Goal: Task Accomplishment & Management: Complete application form

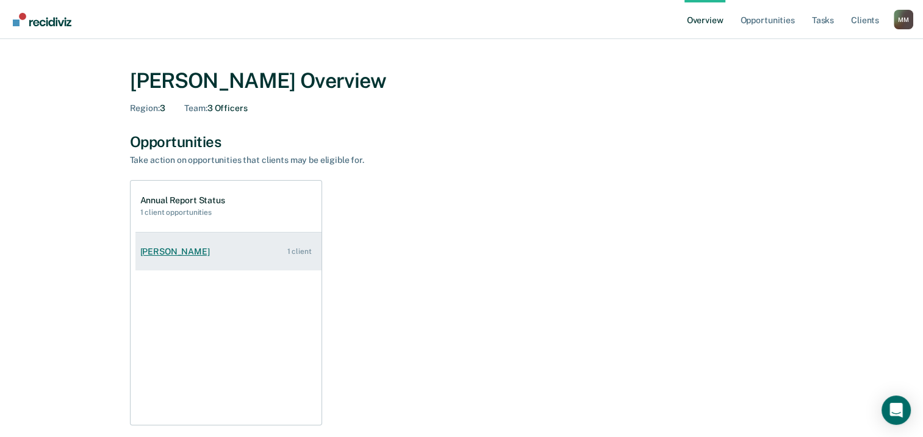
click at [186, 250] on div "[PERSON_NAME]" at bounding box center [177, 252] width 74 height 10
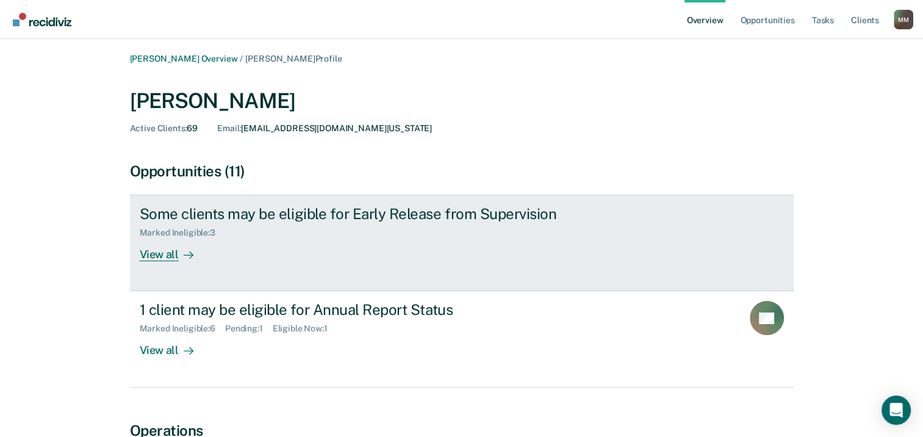
scroll to position [61, 0]
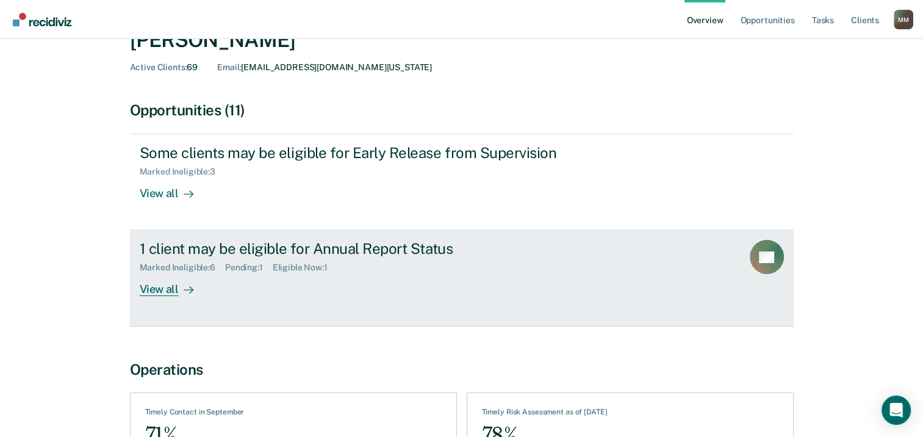
click at [154, 287] on div "View all" at bounding box center [174, 285] width 68 height 24
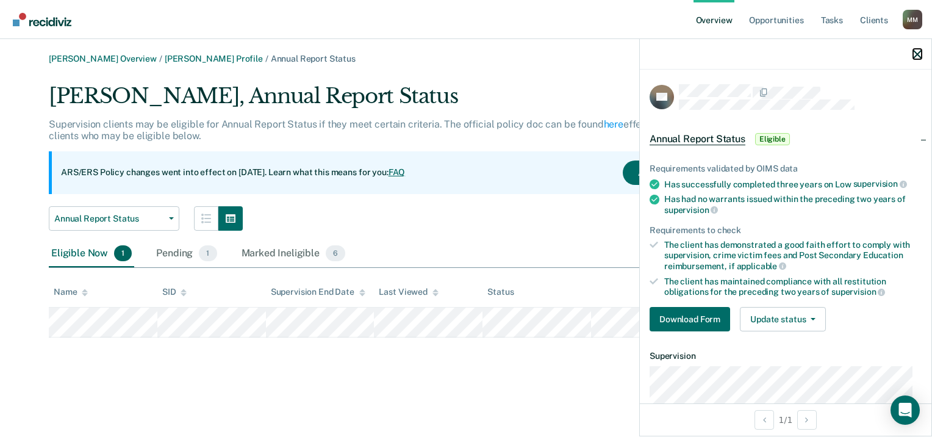
click at [917, 49] on button "button" at bounding box center [918, 54] width 9 height 10
click at [708, 315] on button "Download Form" at bounding box center [690, 319] width 81 height 24
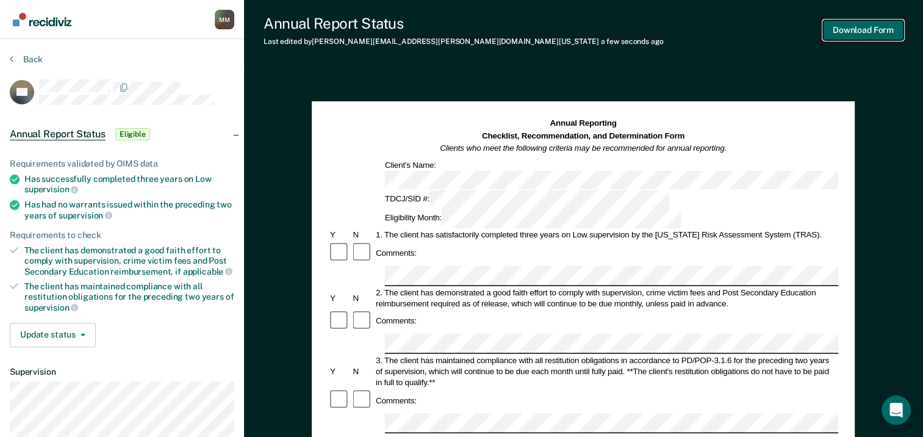
click at [865, 31] on button "Download Form" at bounding box center [863, 30] width 81 height 20
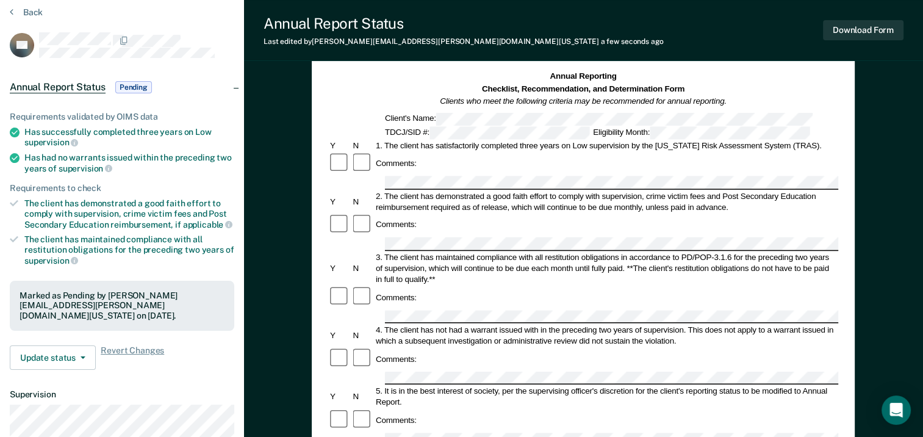
scroll to position [61, 0]
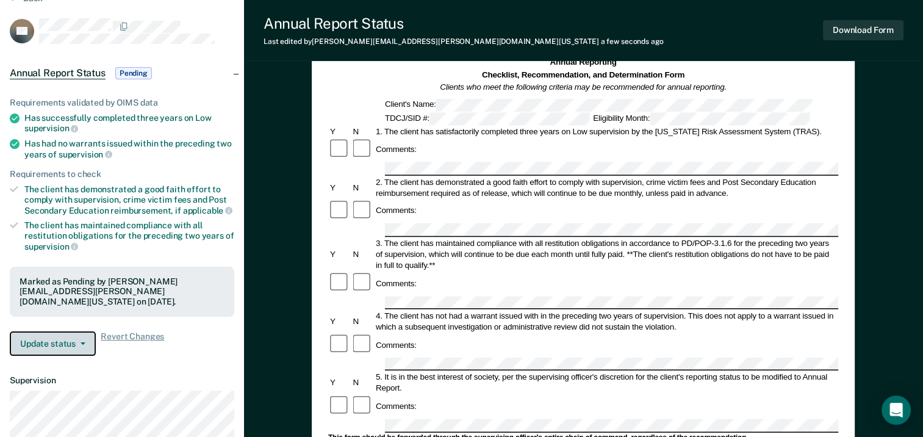
click at [81, 331] on button "Update status" at bounding box center [53, 343] width 86 height 24
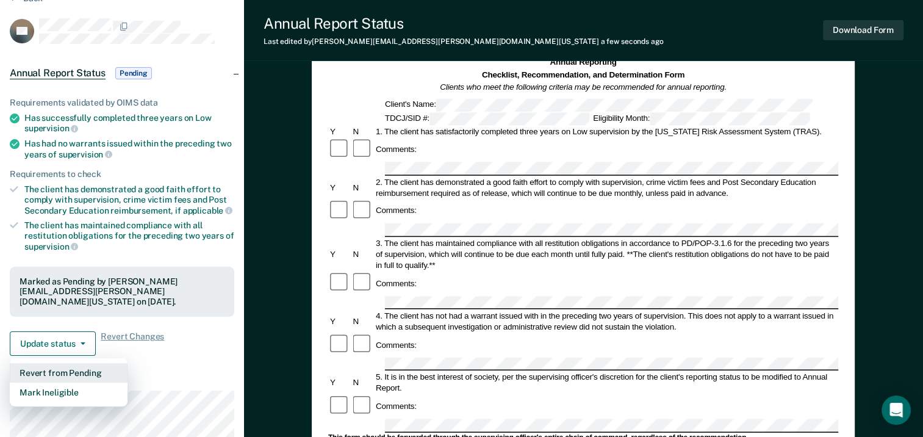
click at [47, 363] on button "Revert from Pending" at bounding box center [69, 373] width 118 height 20
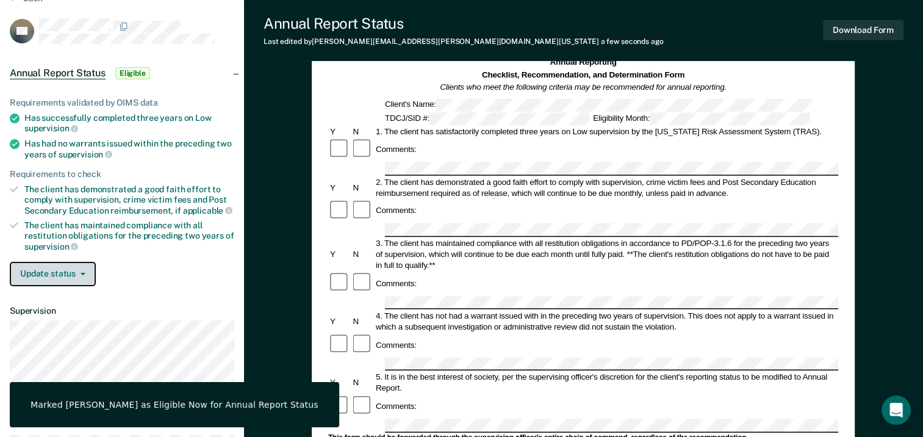
click at [76, 273] on span "button" at bounding box center [81, 274] width 10 height 2
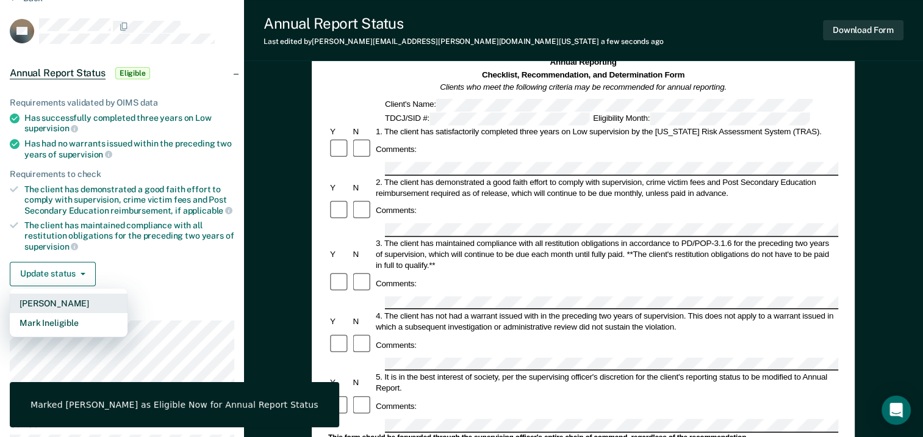
click at [38, 303] on button "[PERSON_NAME]" at bounding box center [69, 304] width 118 height 20
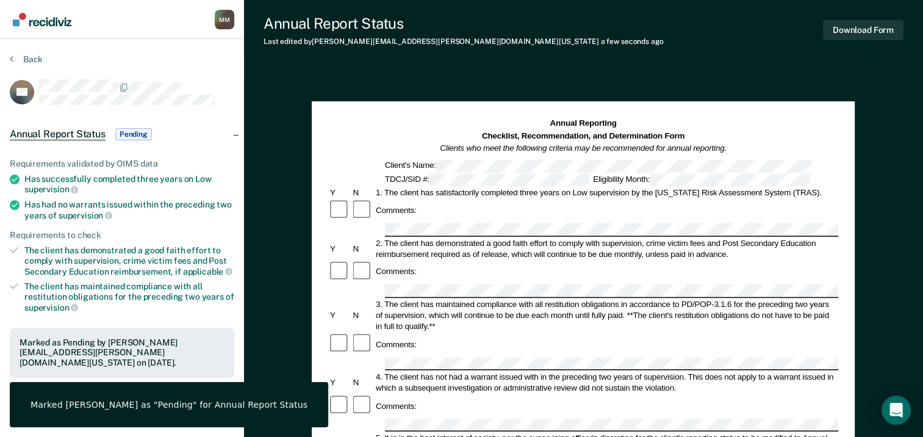
scroll to position [244, 0]
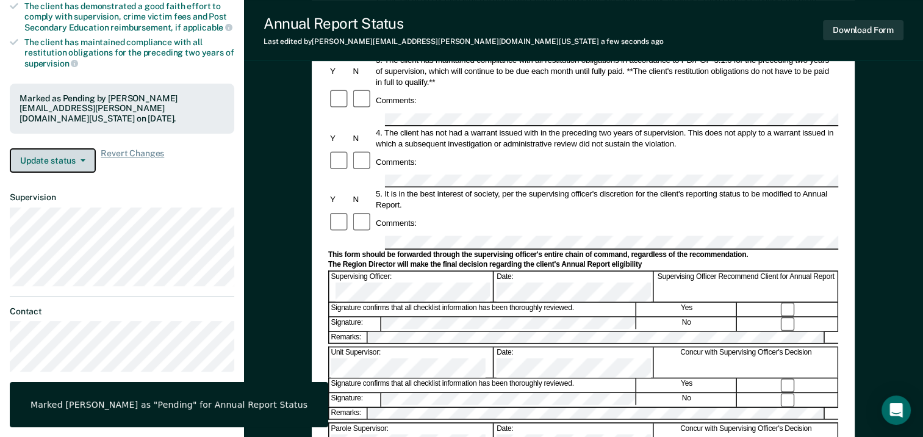
click at [71, 148] on button "Update status" at bounding box center [53, 160] width 86 height 24
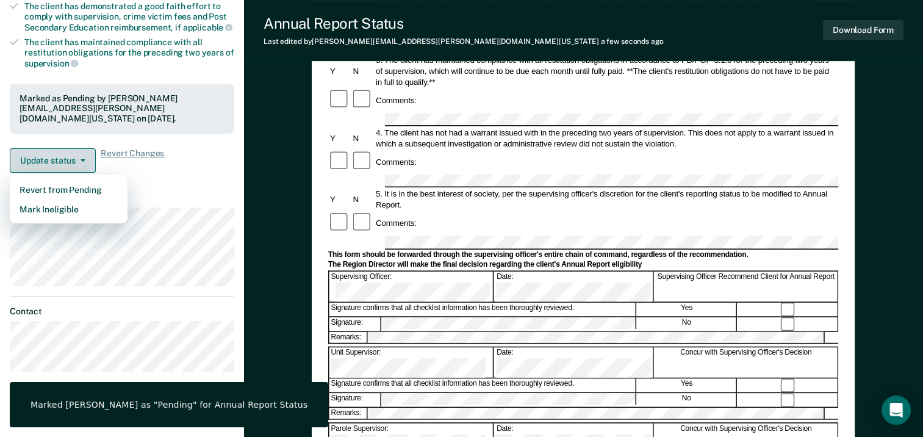
click at [73, 148] on button "Update status" at bounding box center [53, 160] width 86 height 24
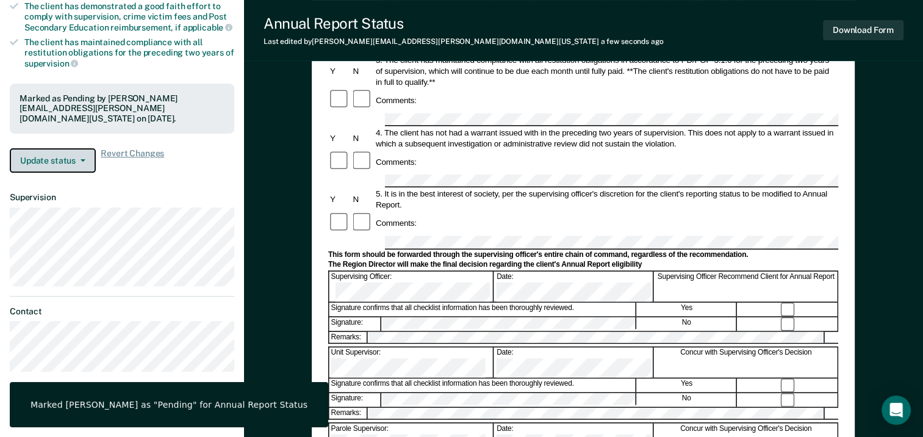
click at [73, 148] on button "Update status" at bounding box center [53, 160] width 86 height 24
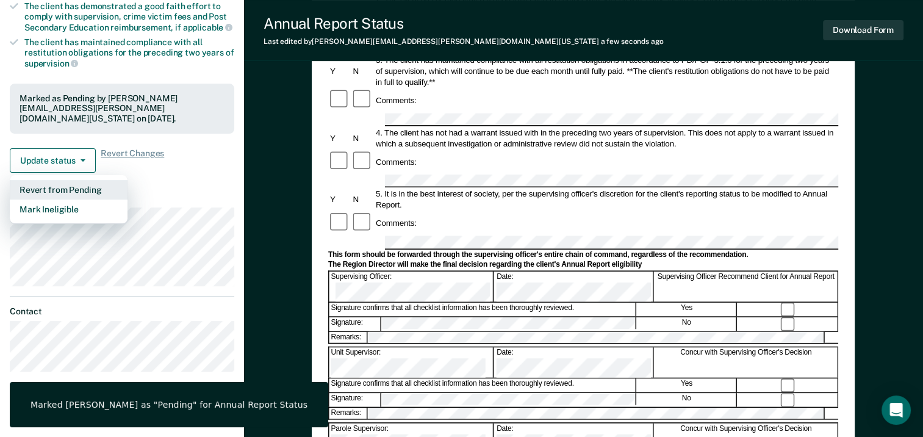
click at [81, 180] on button "Revert from Pending" at bounding box center [69, 190] width 118 height 20
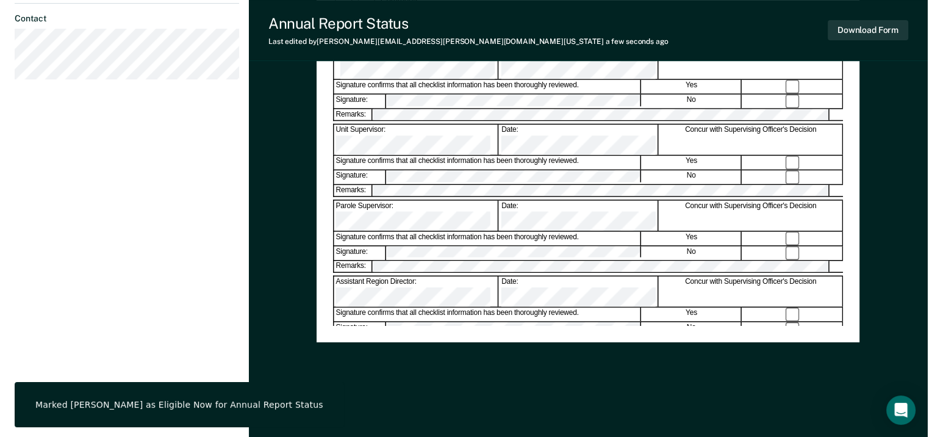
scroll to position [0, 0]
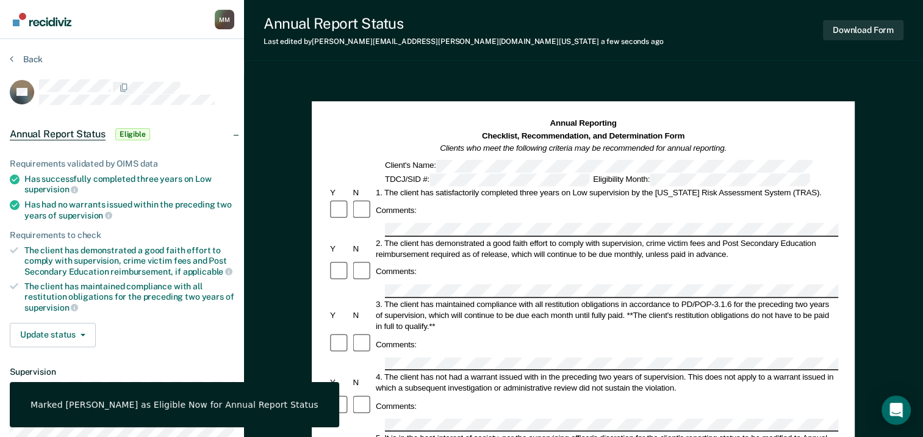
click at [28, 7] on link "Go to Recidiviz Home" at bounding box center [42, 19] width 65 height 38
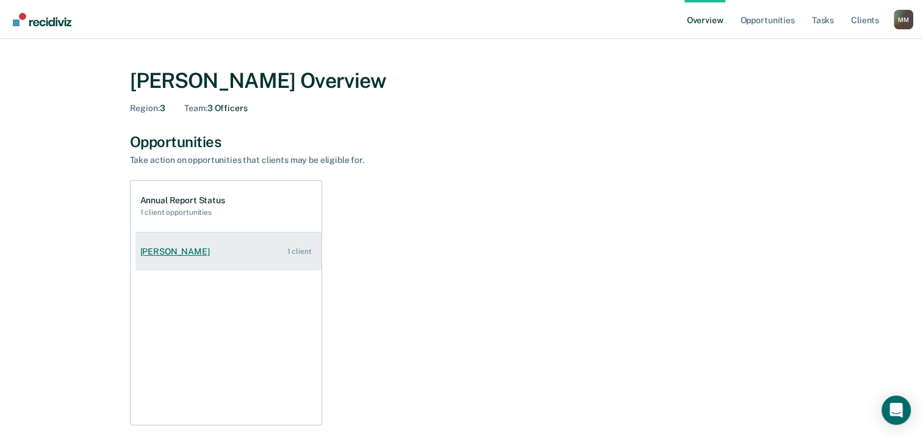
click at [204, 253] on div "[PERSON_NAME]" at bounding box center [177, 252] width 74 height 10
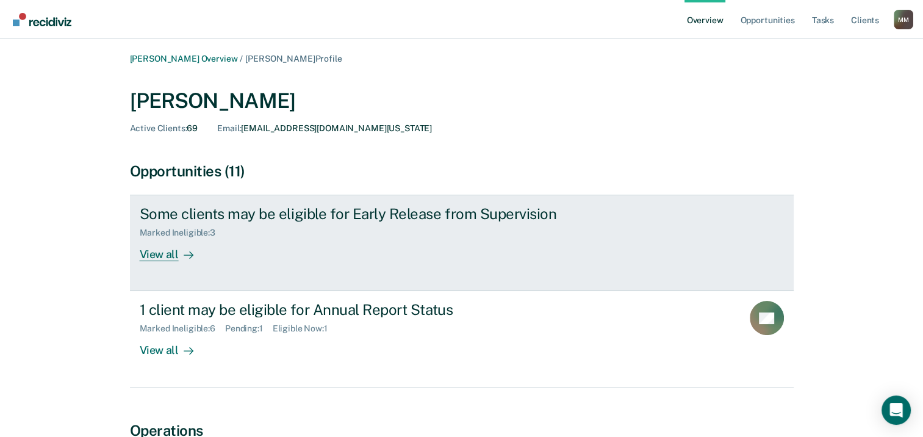
click at [158, 261] on div "View all" at bounding box center [174, 250] width 68 height 24
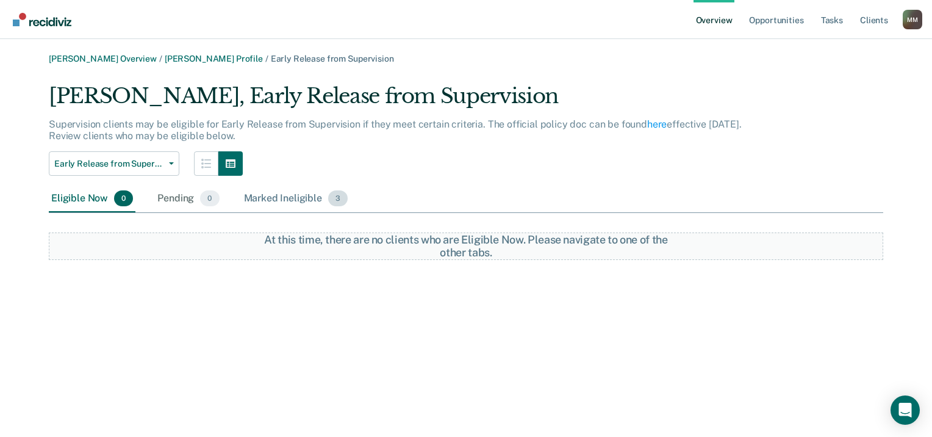
click at [309, 193] on div "Marked Ineligible 3" at bounding box center [296, 199] width 109 height 27
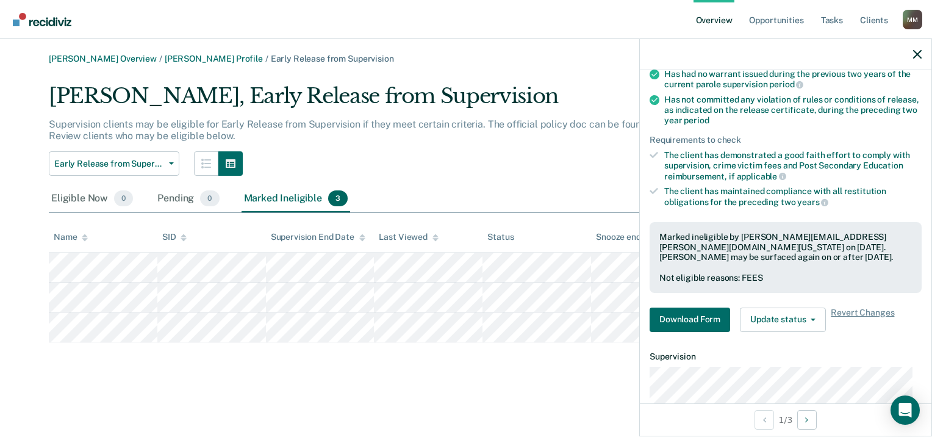
scroll to position [183, 0]
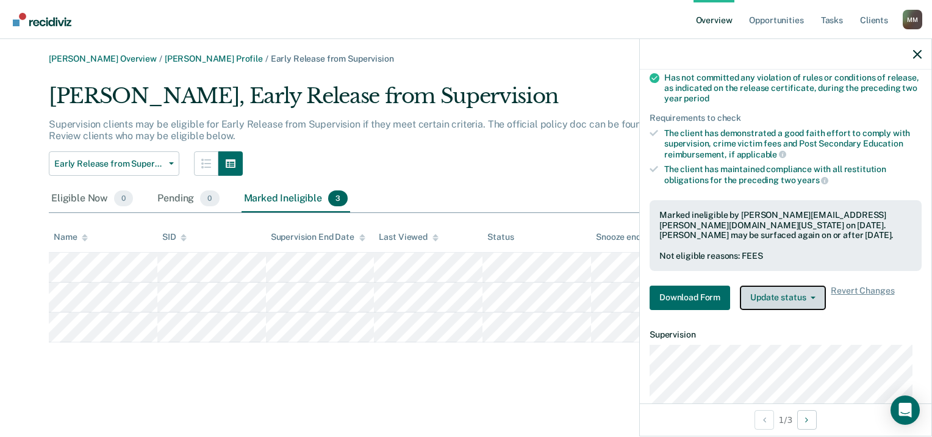
click at [808, 290] on button "Update status" at bounding box center [783, 298] width 86 height 24
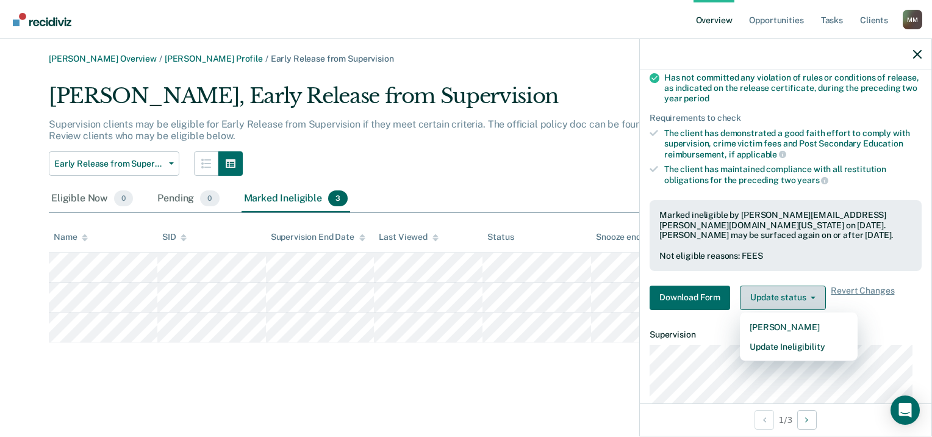
click at [808, 290] on button "Update status" at bounding box center [783, 298] width 86 height 24
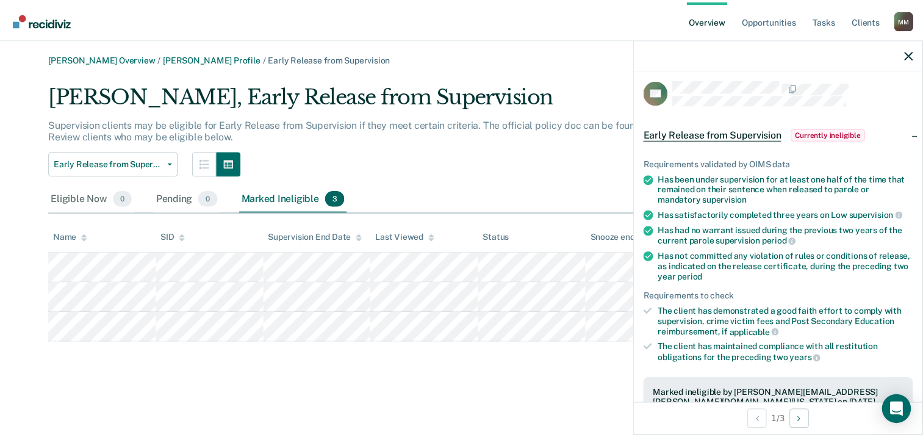
scroll to position [0, 0]
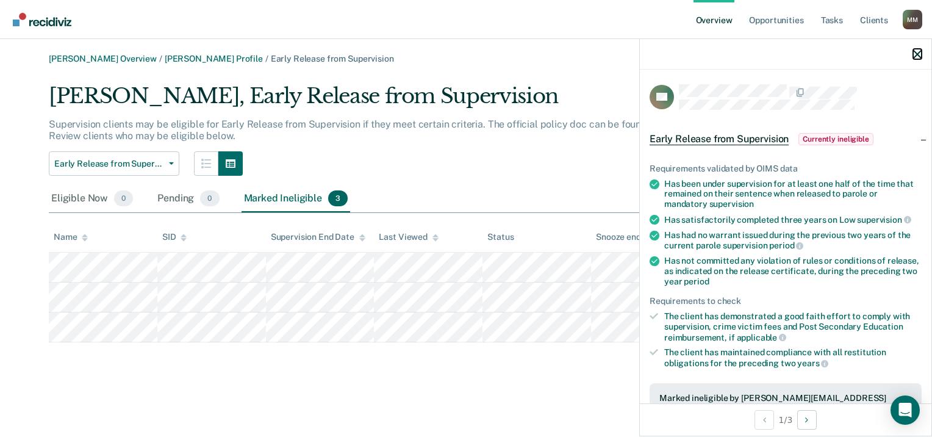
click at [918, 56] on icon "button" at bounding box center [918, 54] width 9 height 9
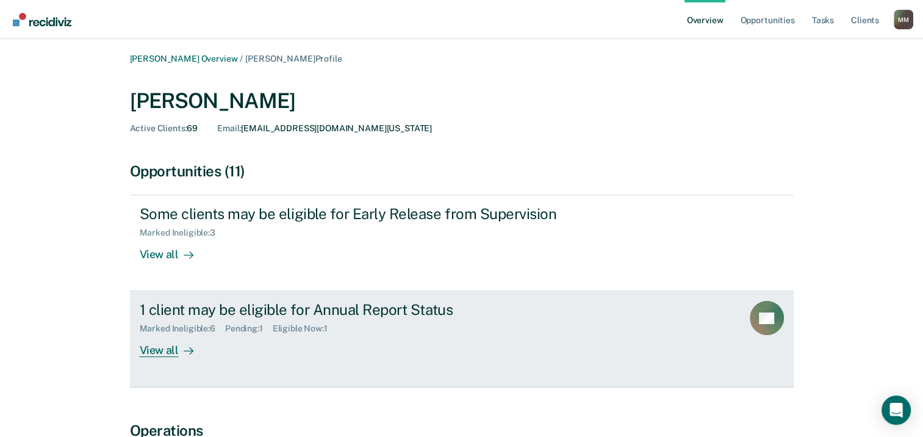
click at [301, 311] on div "1 client may be eligible for Annual Report Status" at bounding box center [354, 310] width 428 height 18
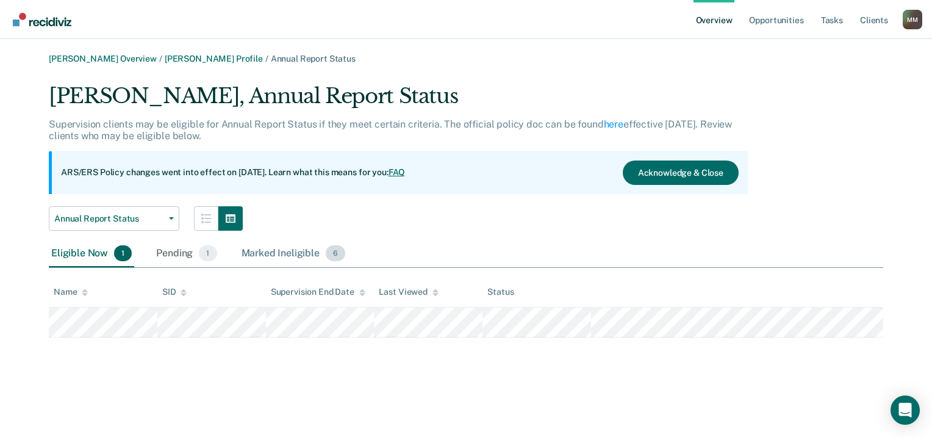
click at [278, 251] on div "Marked Ineligible 6" at bounding box center [293, 253] width 109 height 27
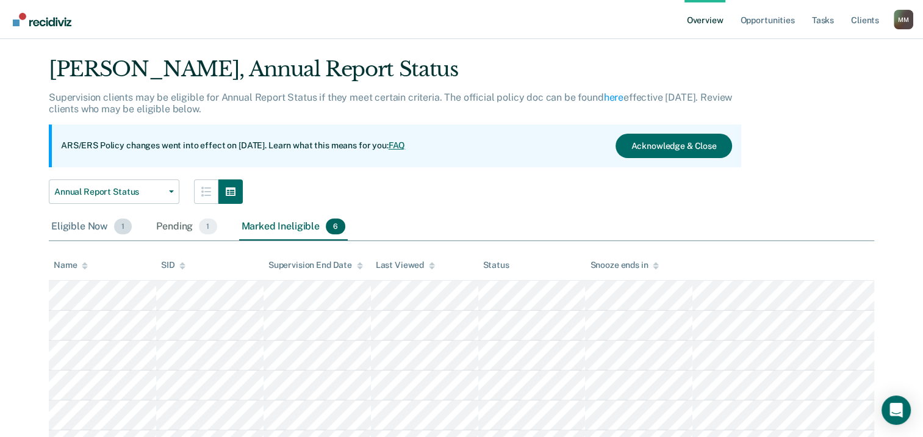
scroll to position [88, 0]
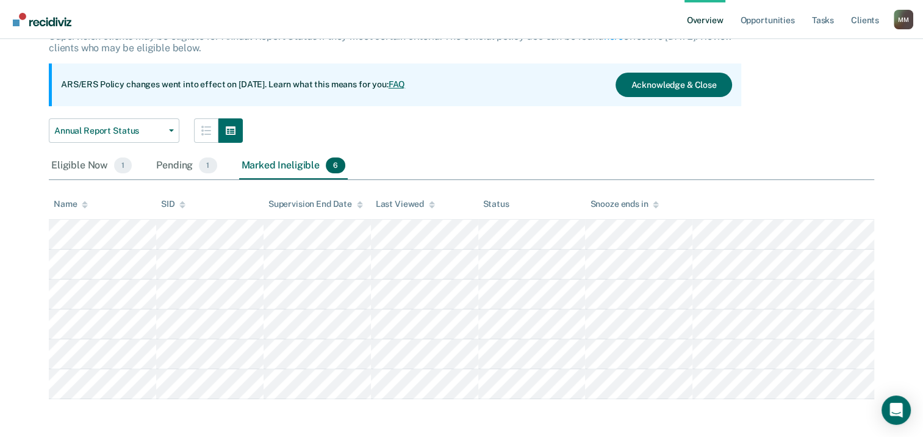
click at [51, 326] on tr at bounding box center [462, 324] width 826 height 30
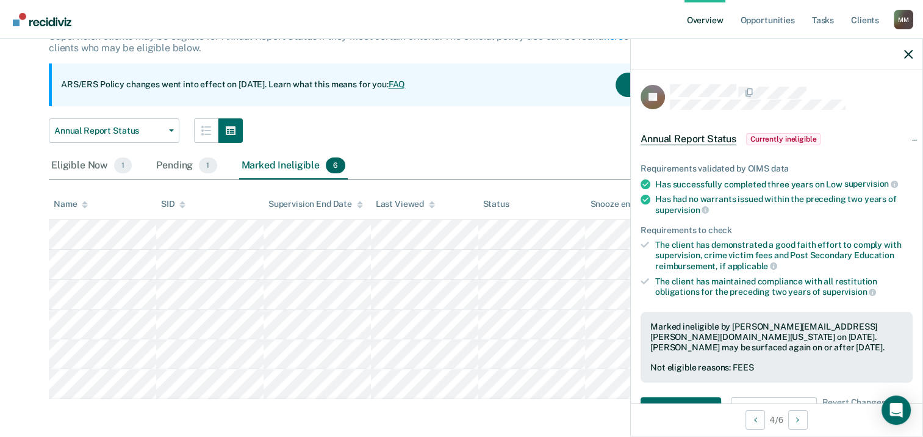
drag, startPoint x: 46, startPoint y: 323, endPoint x: 38, endPoint y: 327, distance: 9.6
click at [38, 327] on div "[PERSON_NAME] Overview / [PERSON_NAME] Profile / Annual Report Status [PERSON_N…" at bounding box center [462, 182] width 894 height 433
click at [913, 54] on div at bounding box center [777, 54] width 292 height 31
click at [909, 57] on icon "button" at bounding box center [908, 54] width 9 height 9
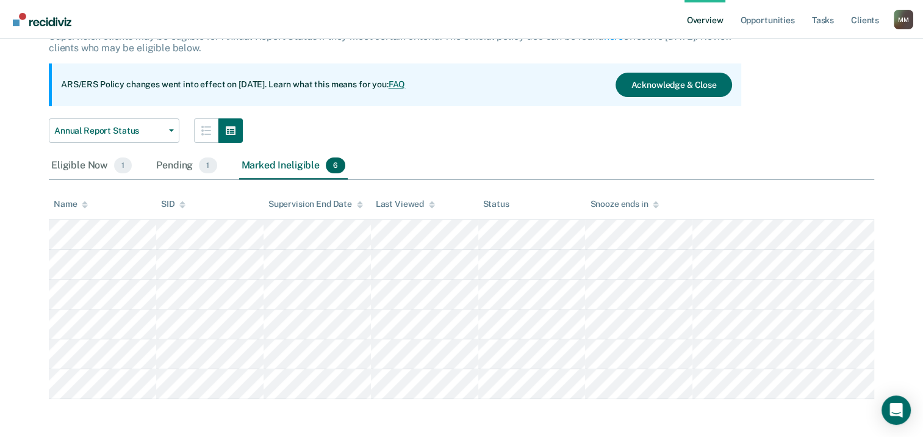
scroll to position [0, 0]
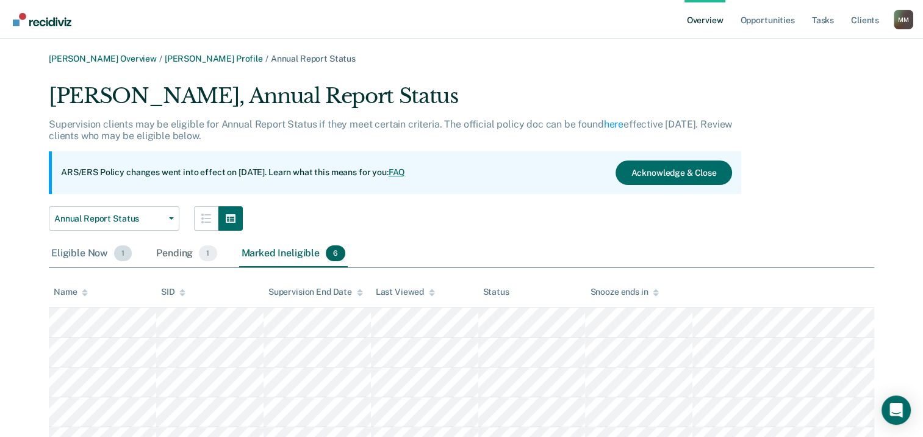
click at [79, 254] on div "Eligible Now 1" at bounding box center [91, 253] width 85 height 27
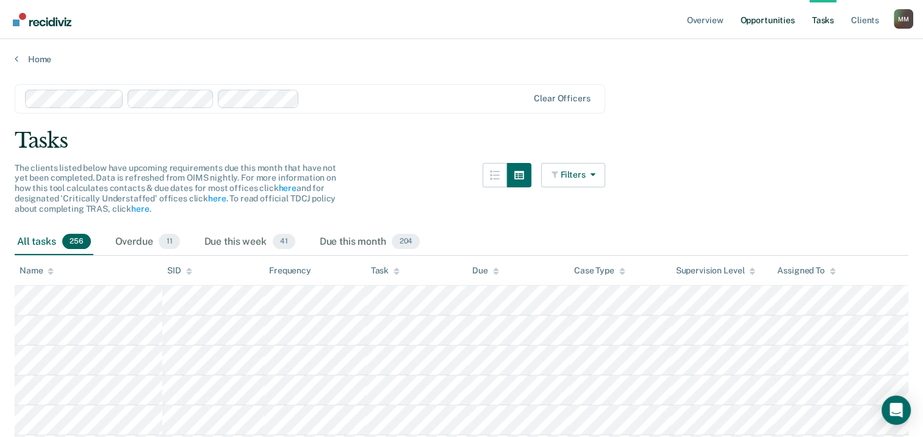
click at [766, 20] on link "Opportunities" at bounding box center [767, 19] width 59 height 39
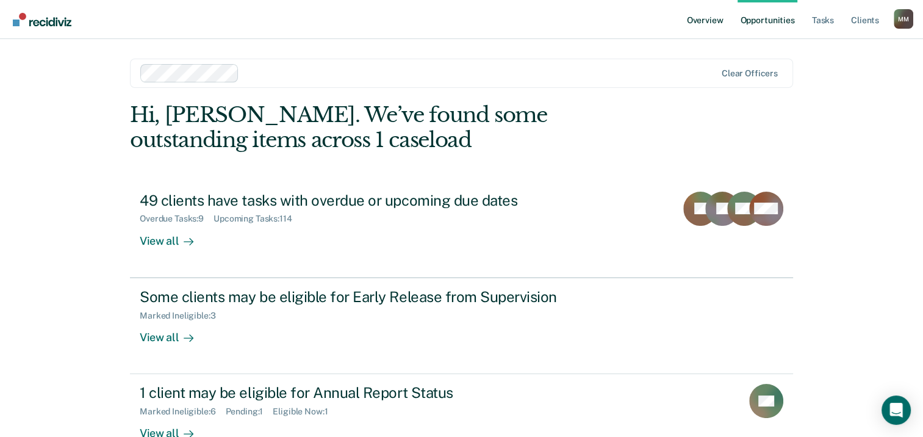
click at [703, 17] on link "Overview" at bounding box center [705, 19] width 41 height 39
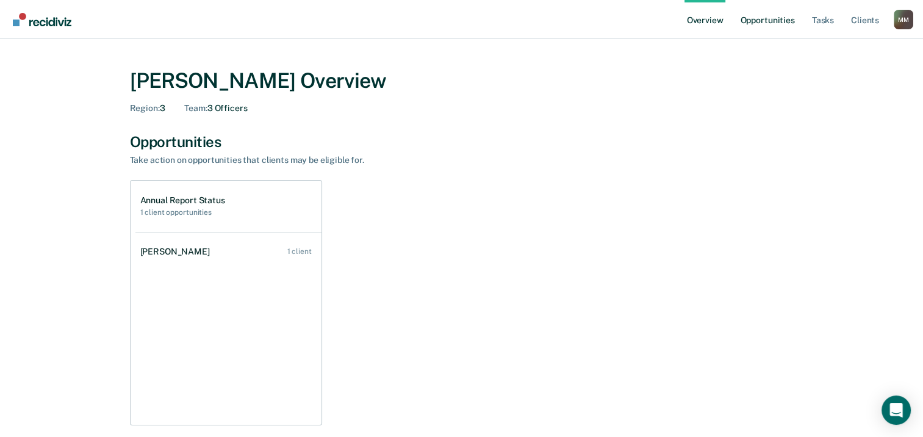
click at [780, 24] on link "Opportunities" at bounding box center [767, 19] width 59 height 39
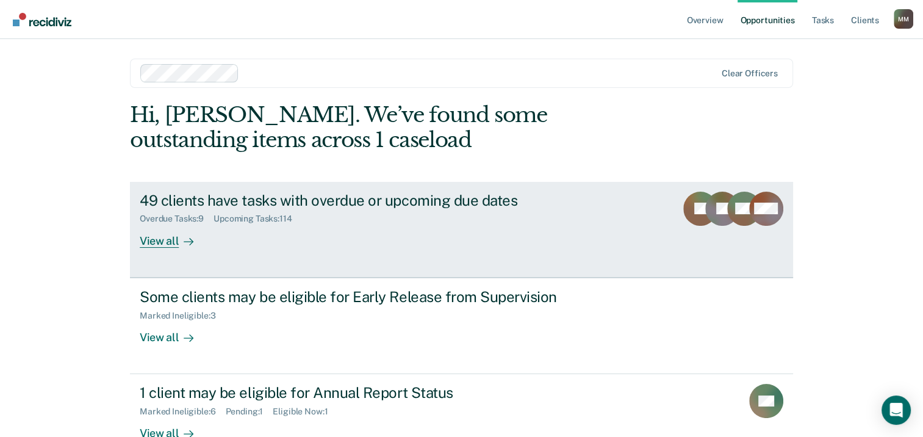
scroll to position [61, 0]
